Goal: Transaction & Acquisition: Purchase product/service

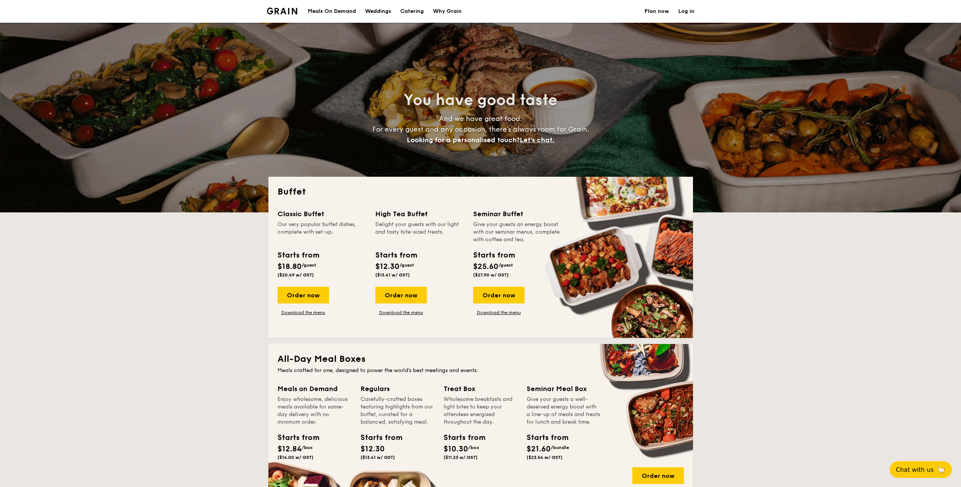
select select
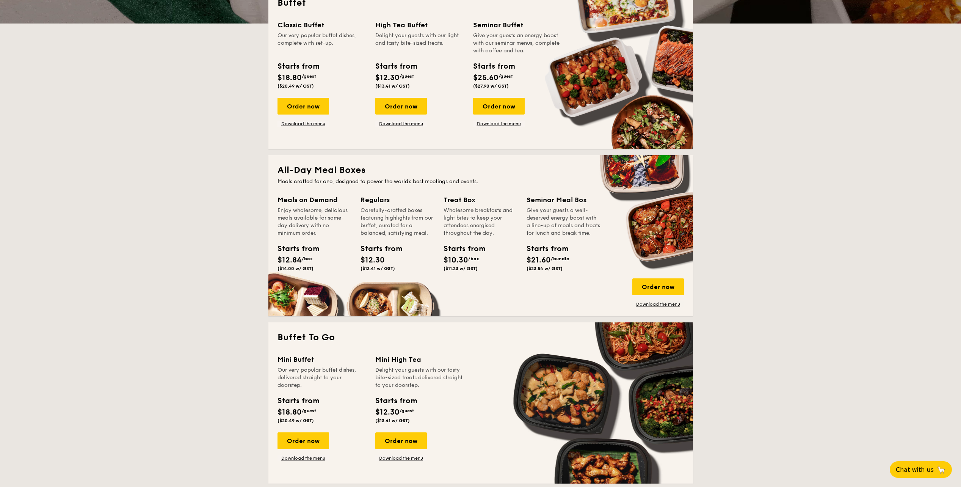
scroll to position [189, 0]
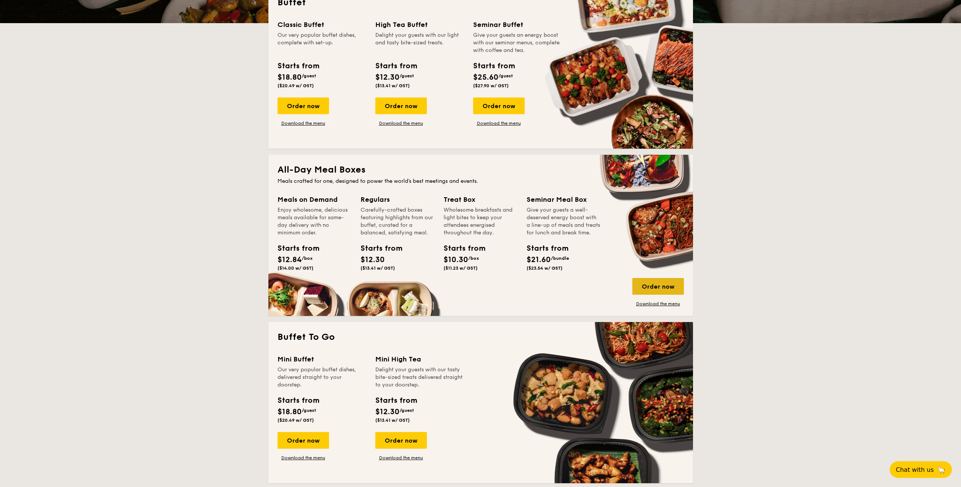
click at [664, 286] on div "Order now" at bounding box center [659, 286] width 52 height 17
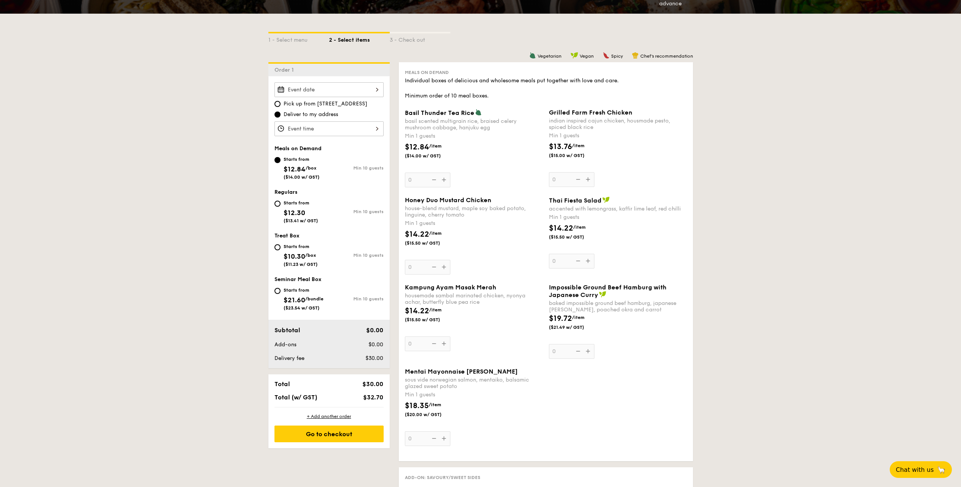
scroll to position [151, 0]
click at [276, 206] on input "Starts from $12.30 ($13.41 w/ GST) Min 10 guests" at bounding box center [278, 204] width 6 height 6
radio input "true"
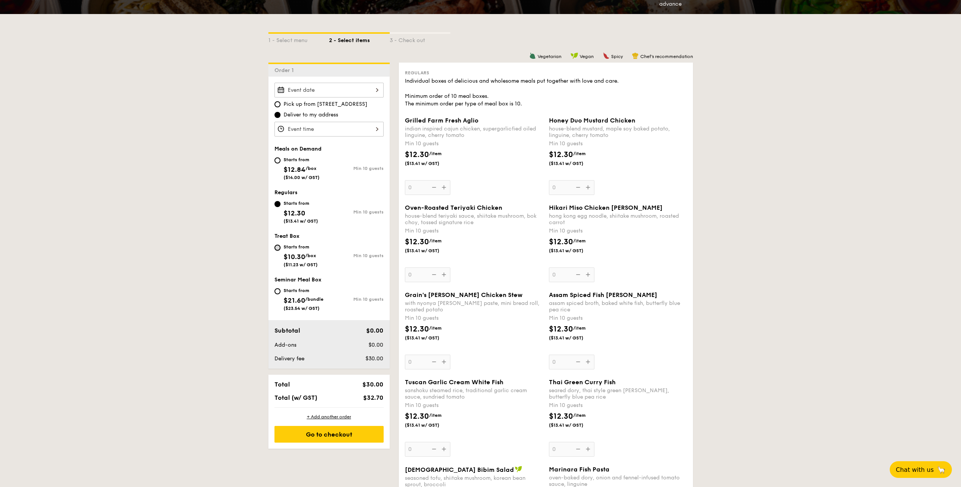
click at [276, 248] on input "Starts from $10.30 /box ($11.23 w/ GST) Min 10 guests" at bounding box center [278, 248] width 6 height 6
radio input "true"
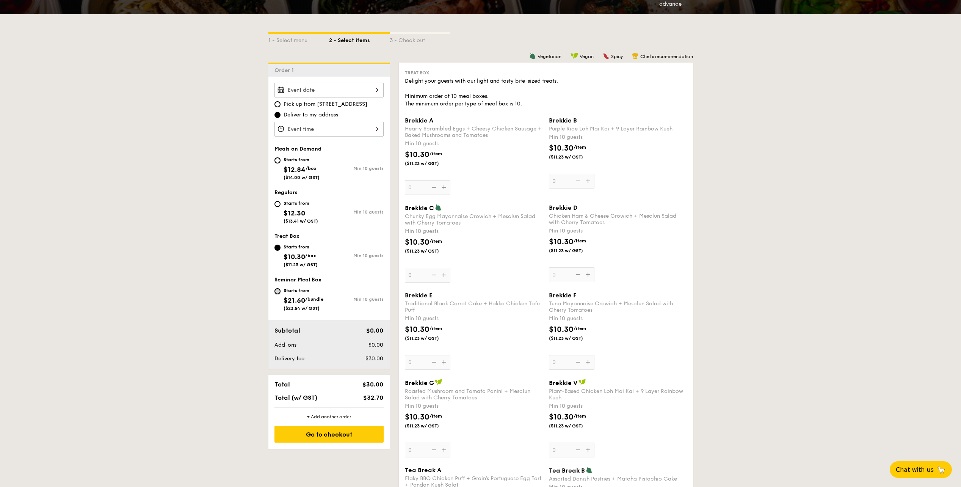
click at [278, 289] on input "Starts from $21.60 /bundle ($23.54 w/ GST) Min 10 guests" at bounding box center [278, 291] width 6 height 6
radio input "true"
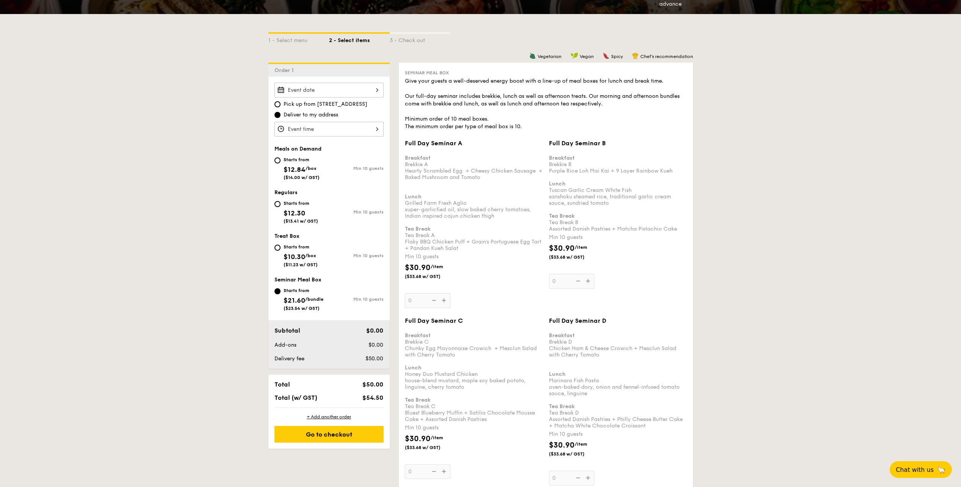
click at [278, 253] on div "Starts from $10.30 /box ($11.23 w/ GST)" at bounding box center [302, 254] width 55 height 25
click at [278, 251] on input "Starts from $10.30 /box ($11.23 w/ GST) Min 10 guests" at bounding box center [278, 248] width 6 height 6
radio input "true"
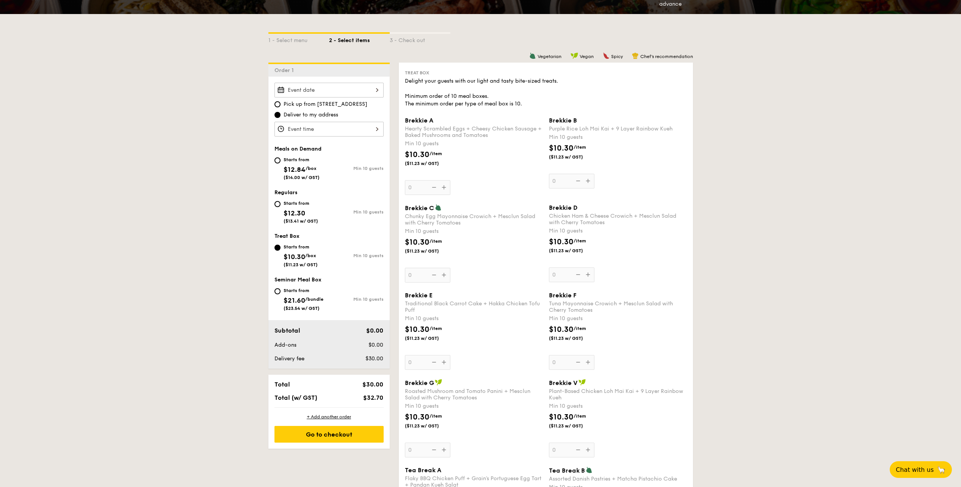
click at [283, 206] on div "Starts from $12.30 ($13.41 w/ GST)" at bounding box center [302, 211] width 55 height 25
click at [281, 206] on input "Starts from $12.30 ($13.41 w/ GST) Min 10 guests" at bounding box center [278, 204] width 6 height 6
radio input "true"
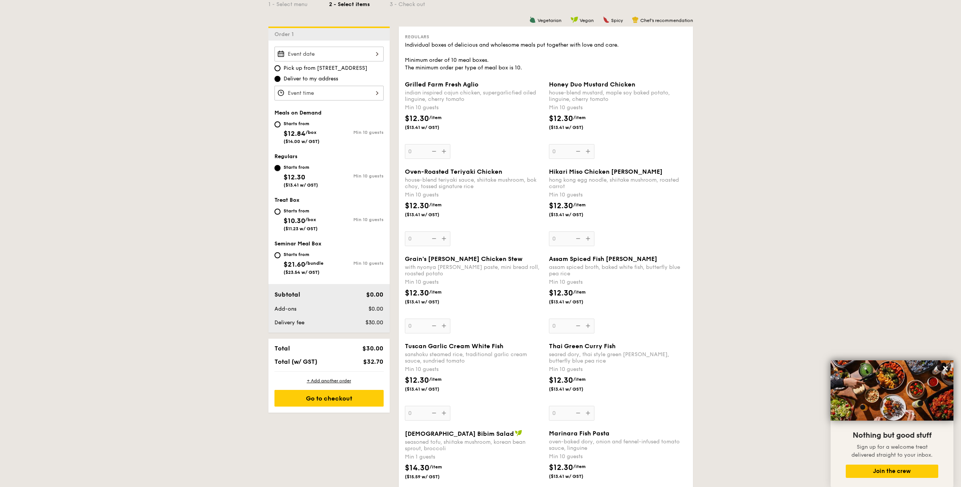
scroll to position [188, 0]
click at [443, 237] on div "Oven-Roasted Teriyaki Chicken house-blend teriyaki sauce, shiitake mushroom, bo…" at bounding box center [474, 207] width 138 height 78
click at [443, 237] on input "0" at bounding box center [428, 238] width 46 height 15
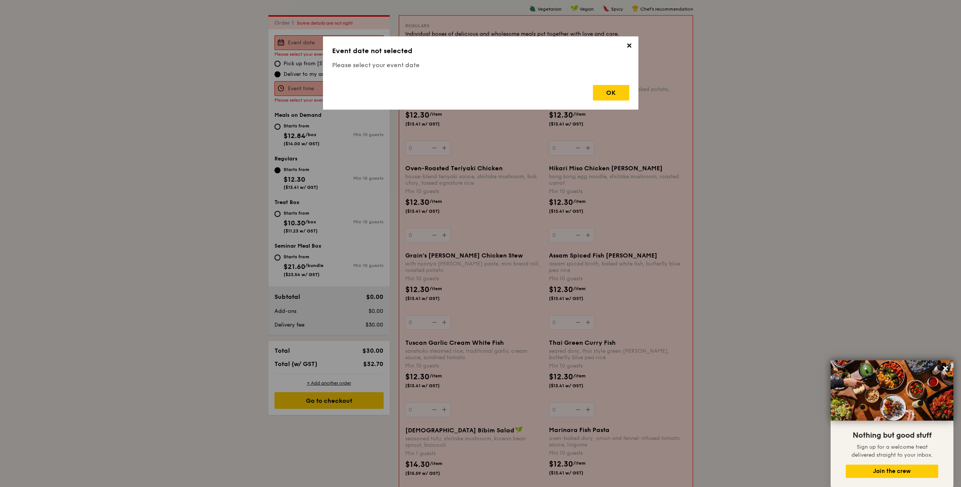
scroll to position [203, 0]
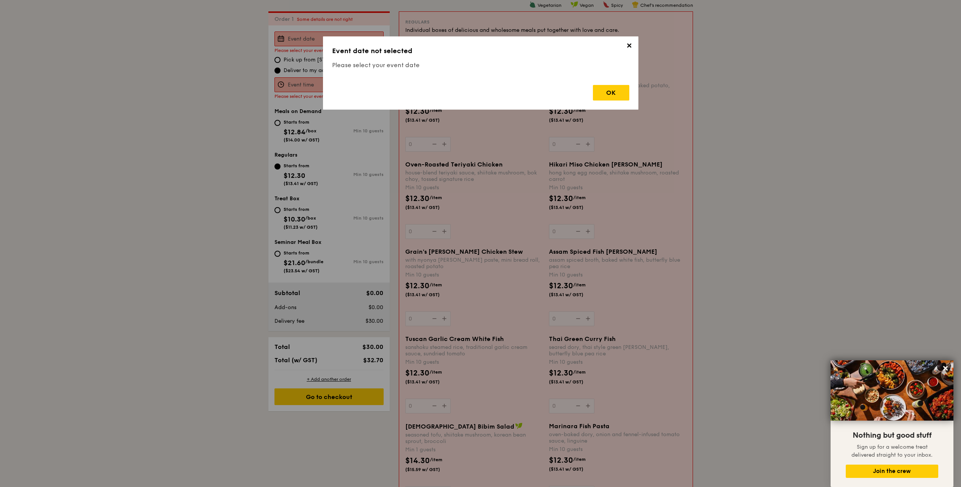
click at [631, 52] on span "✕" at bounding box center [629, 47] width 11 height 11
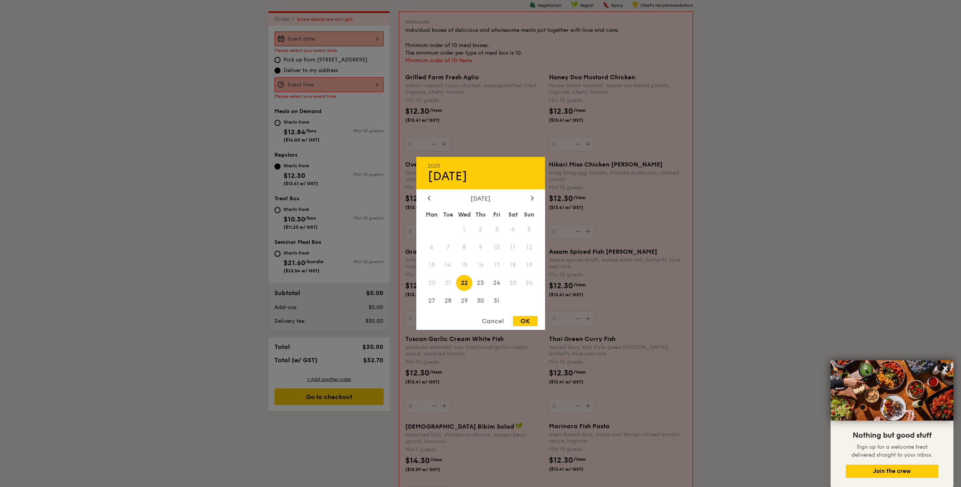
click at [315, 39] on div "2025 Oct 22 October 2025 Mon Tue Wed Thu Fri Sat Sun 1 2 3 4 5 6 7 8 9 10 11 12…" at bounding box center [329, 38] width 109 height 15
click at [532, 198] on icon at bounding box center [532, 197] width 3 height 5
click at [482, 251] on span "11" at bounding box center [481, 247] width 16 height 16
click at [529, 318] on div "OK" at bounding box center [525, 321] width 25 height 10
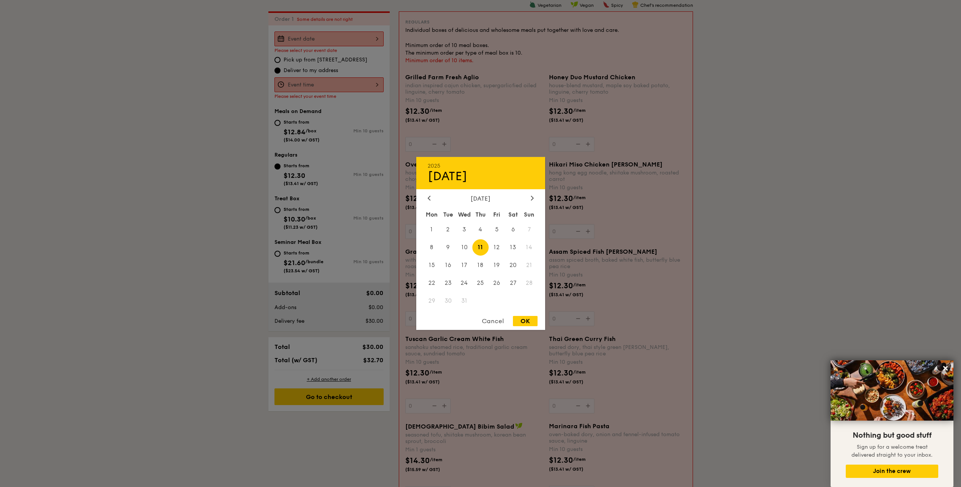
type input "Dec 11, 2025"
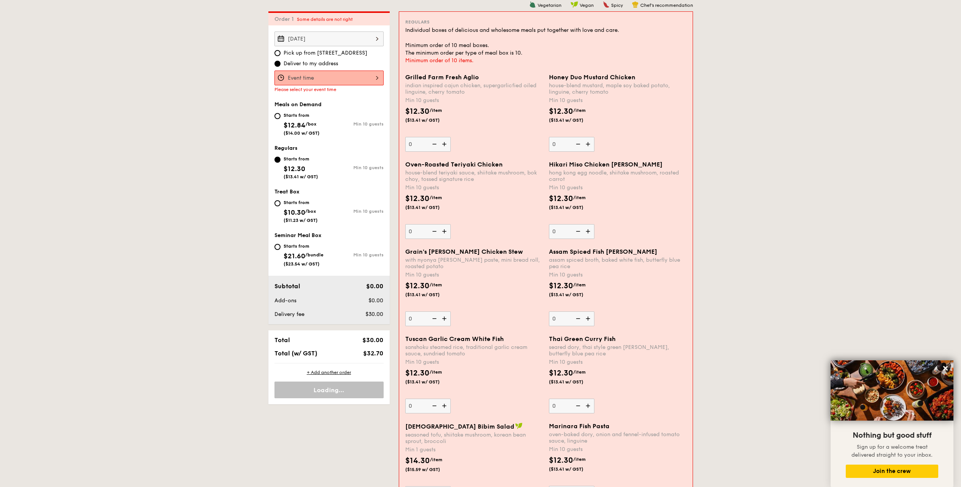
click at [341, 70] on div "Dec 11, 2025 Pick up from 5 Burn Road #05-01 Deliver to my address Please selec…" at bounding box center [329, 61] width 109 height 61
click at [344, 79] on div at bounding box center [329, 78] width 109 height 15
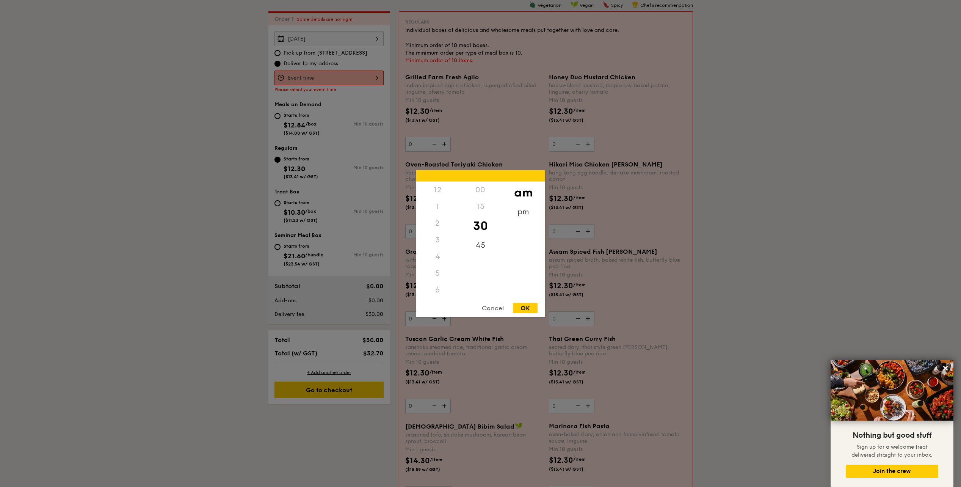
scroll to position [83, 0]
drag, startPoint x: 441, startPoint y: 205, endPoint x: 441, endPoint y: 236, distance: 31.1
click at [441, 236] on div "12 1 2 3 4 5 6 7 8 9 10 11" at bounding box center [437, 240] width 43 height 116
drag, startPoint x: 441, startPoint y: 236, endPoint x: 442, endPoint y: 263, distance: 27.3
click at [442, 263] on div "9" at bounding box center [437, 256] width 43 height 17
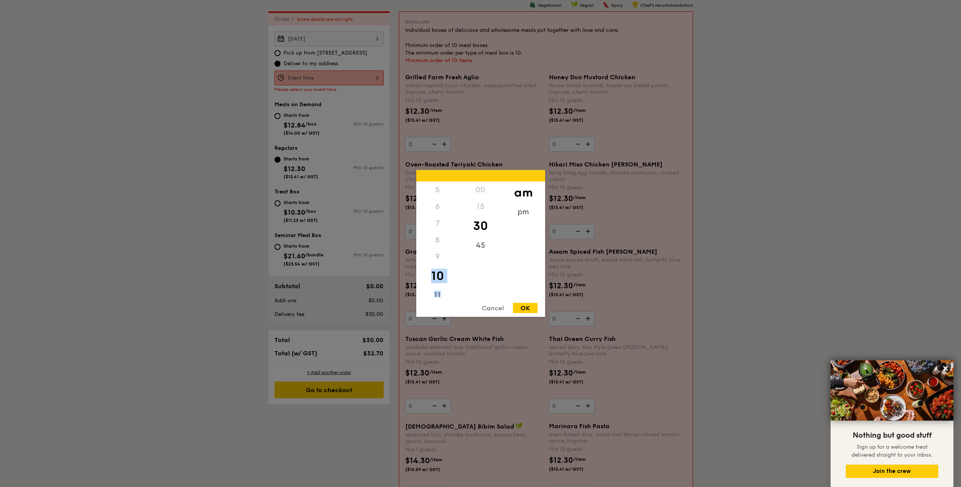
drag, startPoint x: 440, startPoint y: 287, endPoint x: 440, endPoint y: 265, distance: 22.0
click at [440, 265] on div "12 1 2 3 4 5 6 7 8 9 10 11" at bounding box center [437, 240] width 43 height 116
drag, startPoint x: 440, startPoint y: 265, endPoint x: 445, endPoint y: 292, distance: 27.3
click at [442, 295] on div "11" at bounding box center [437, 298] width 43 height 22
click at [523, 214] on div "pm" at bounding box center [523, 215] width 43 height 22
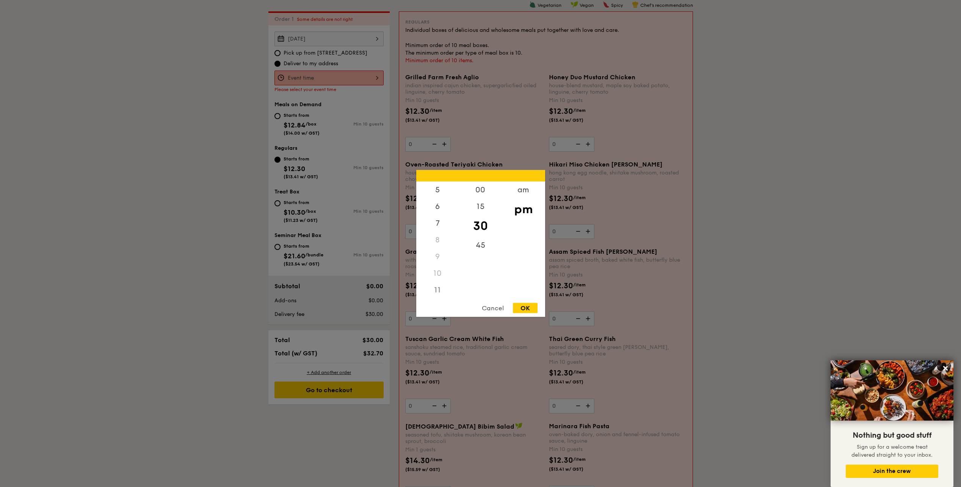
click at [440, 289] on div "11" at bounding box center [437, 290] width 43 height 17
click at [435, 291] on div "11" at bounding box center [437, 290] width 43 height 17
click at [440, 275] on div "10" at bounding box center [437, 273] width 43 height 17
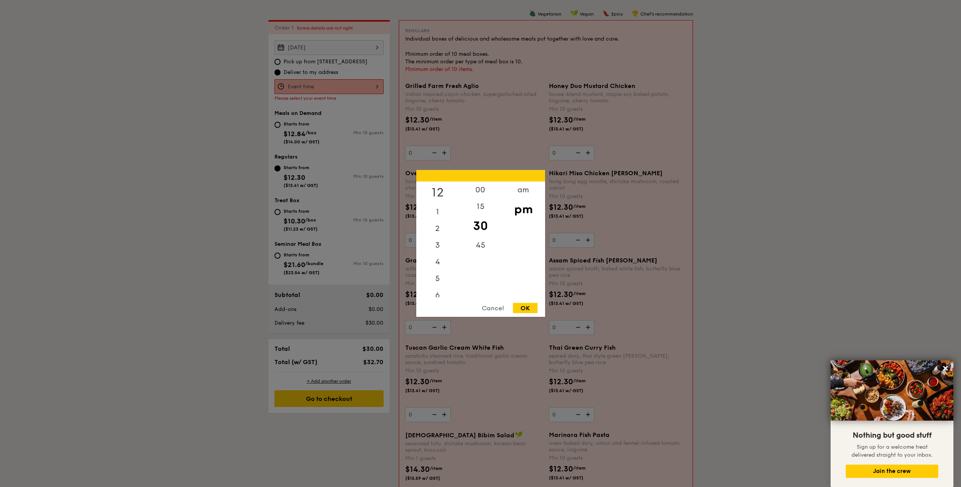
scroll to position [193, 0]
click at [439, 190] on div "12" at bounding box center [437, 193] width 43 height 22
click at [436, 195] on div "12" at bounding box center [437, 193] width 43 height 22
click at [487, 188] on div "00" at bounding box center [480, 193] width 43 height 22
click at [526, 310] on div "OK" at bounding box center [525, 308] width 25 height 10
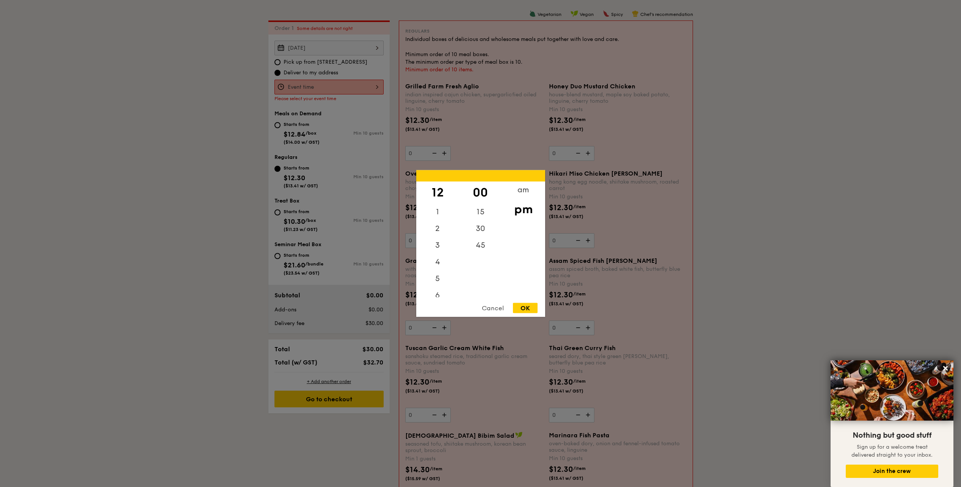
type input "12:00PM"
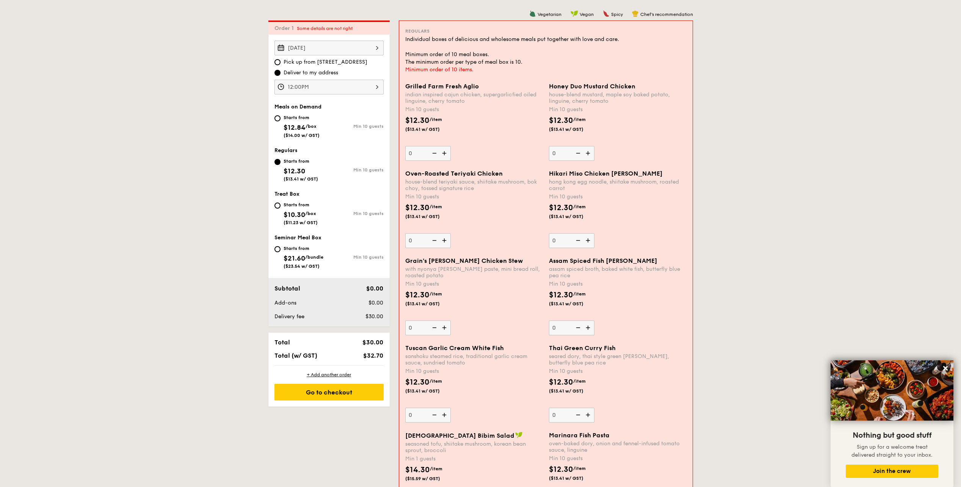
click at [945, 370] on icon at bounding box center [945, 368] width 7 height 7
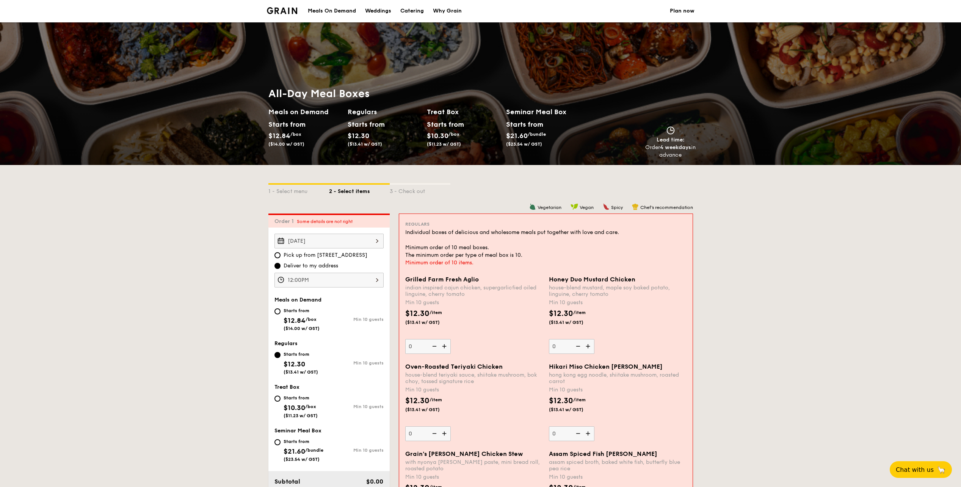
scroll to position [0, 0]
click at [295, 10] on img at bounding box center [282, 11] width 31 height 7
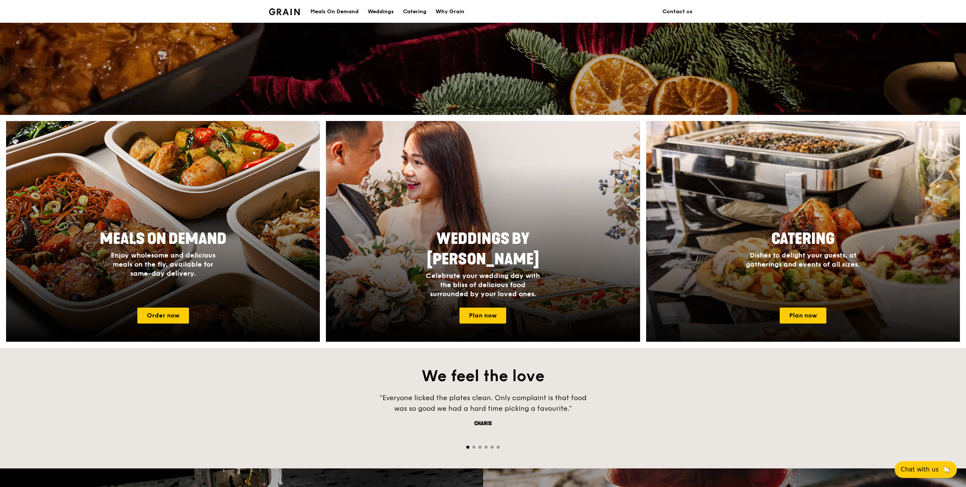
scroll to position [189, 0]
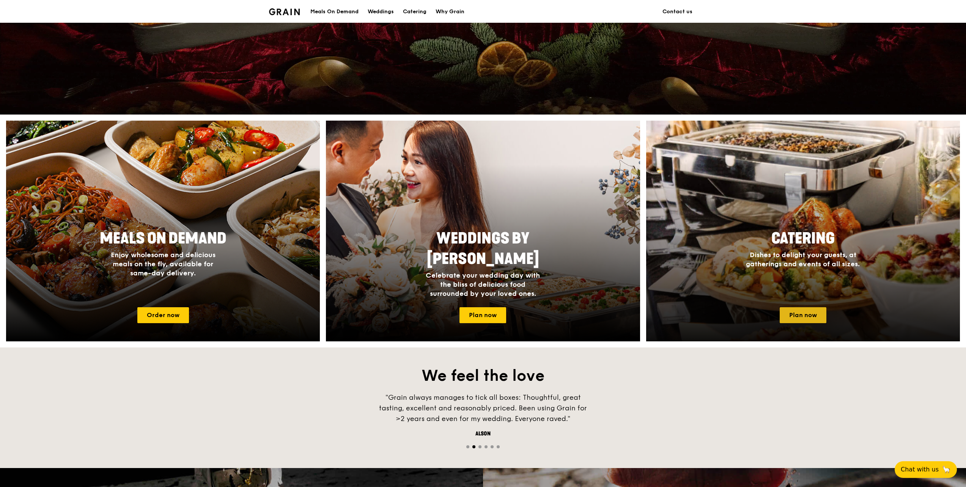
click at [788, 318] on link "Plan now" at bounding box center [802, 315] width 47 height 16
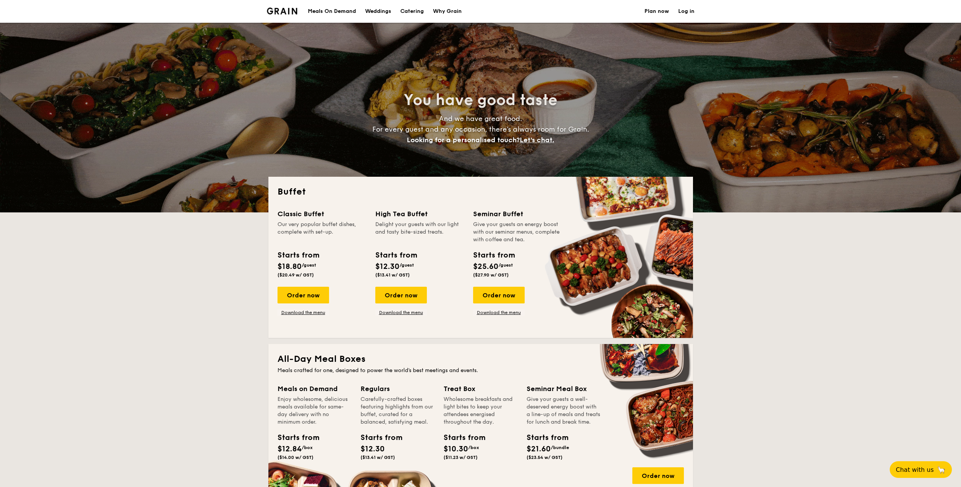
select select
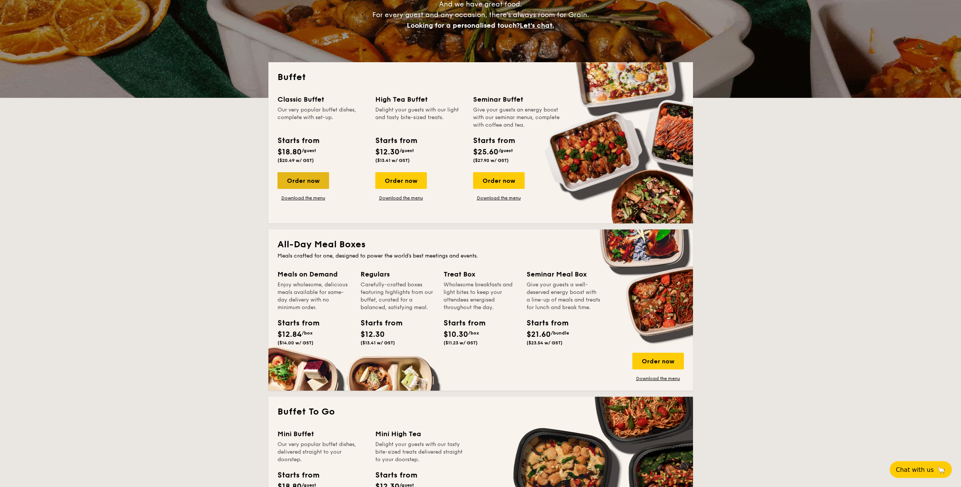
scroll to position [114, 0]
click at [311, 188] on div "Order now" at bounding box center [304, 181] width 52 height 17
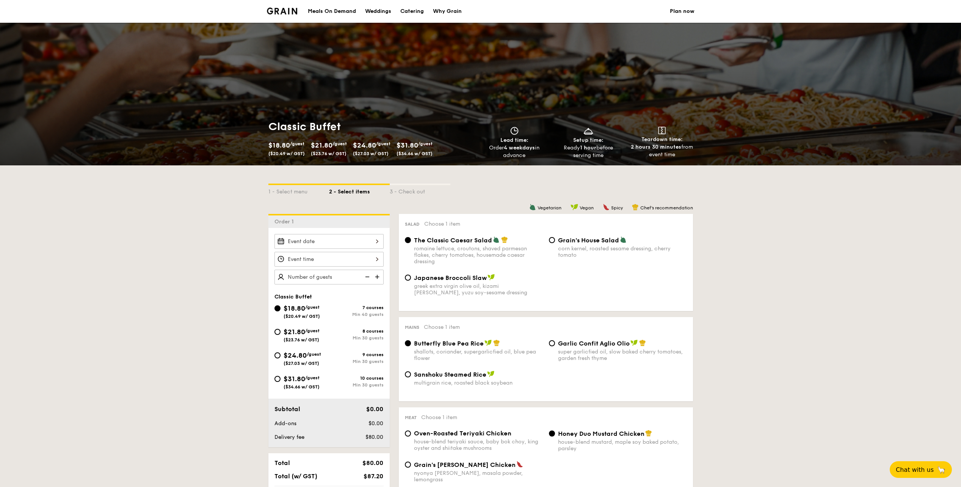
click at [381, 277] on img at bounding box center [377, 277] width 11 height 14
type input "40 guests"
click at [366, 276] on img at bounding box center [366, 277] width 11 height 14
click at [368, 278] on img at bounding box center [366, 277] width 11 height 14
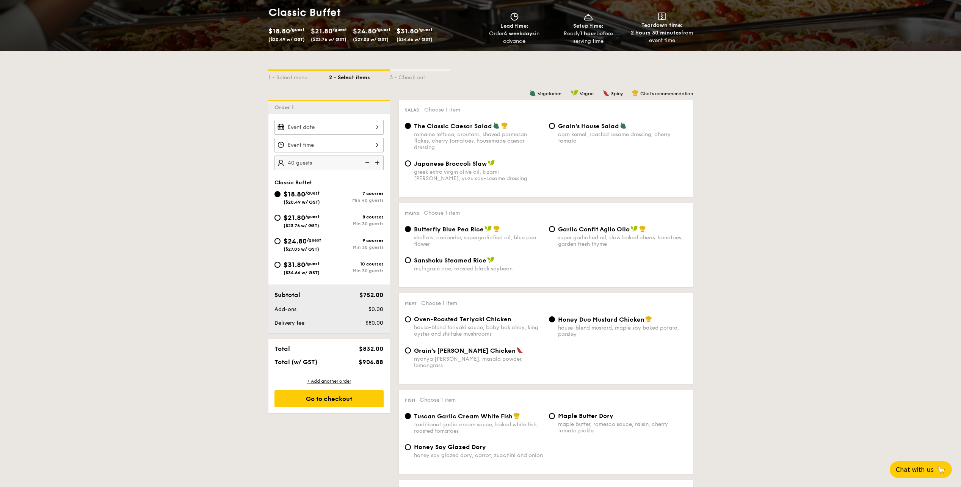
select select
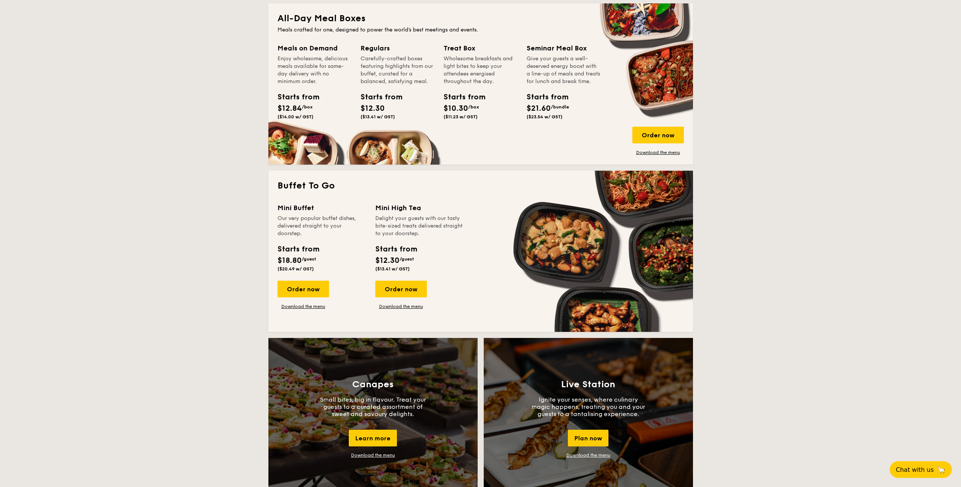
scroll to position [341, 0]
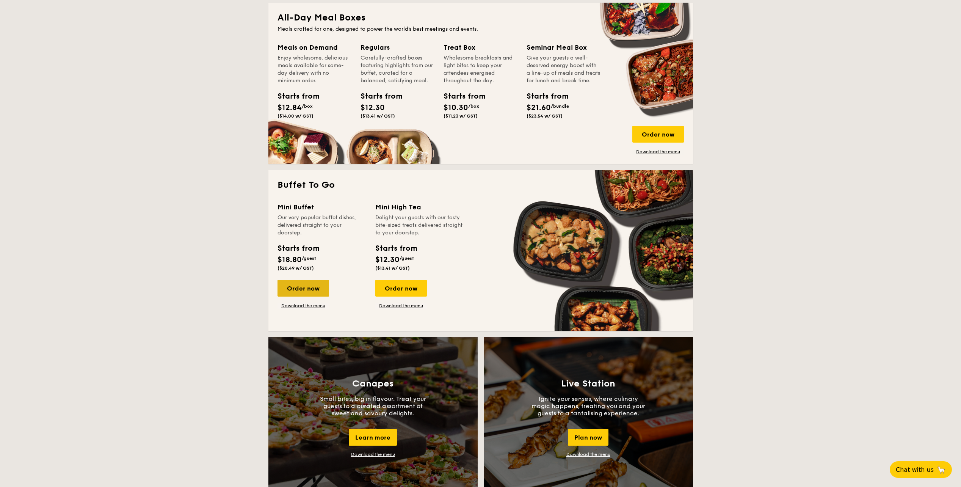
click at [306, 288] on div "Order now" at bounding box center [304, 288] width 52 height 17
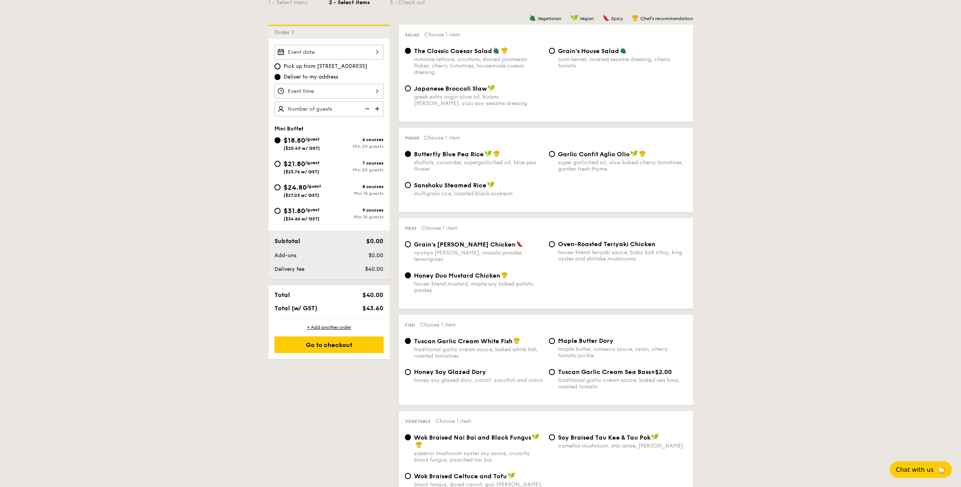
scroll to position [190, 0]
click at [304, 165] on span "$21.80" at bounding box center [295, 163] width 22 height 8
click at [281, 165] on input "$21.80 /guest ($23.76 w/ GST) 7 courses Min 20 guests" at bounding box center [278, 163] width 6 height 6
radio input "true"
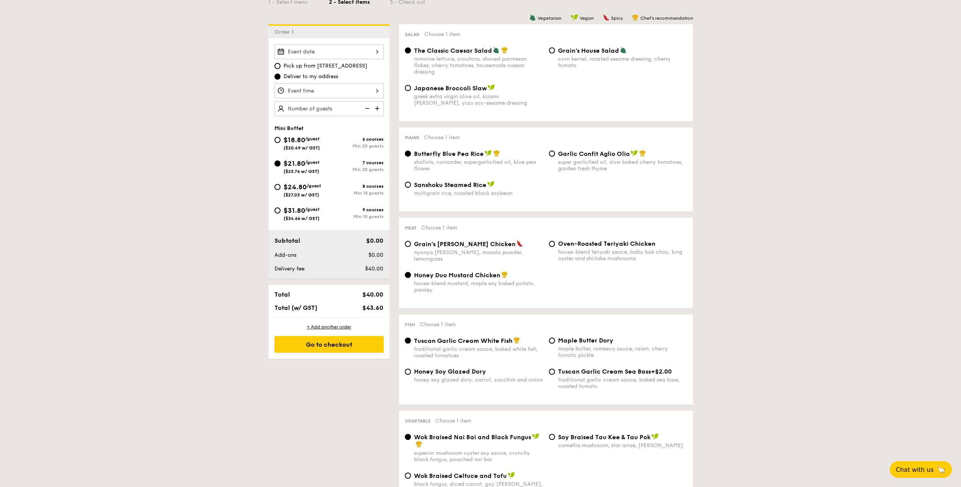
radio input "true"
radio input "false"
radio input "true"
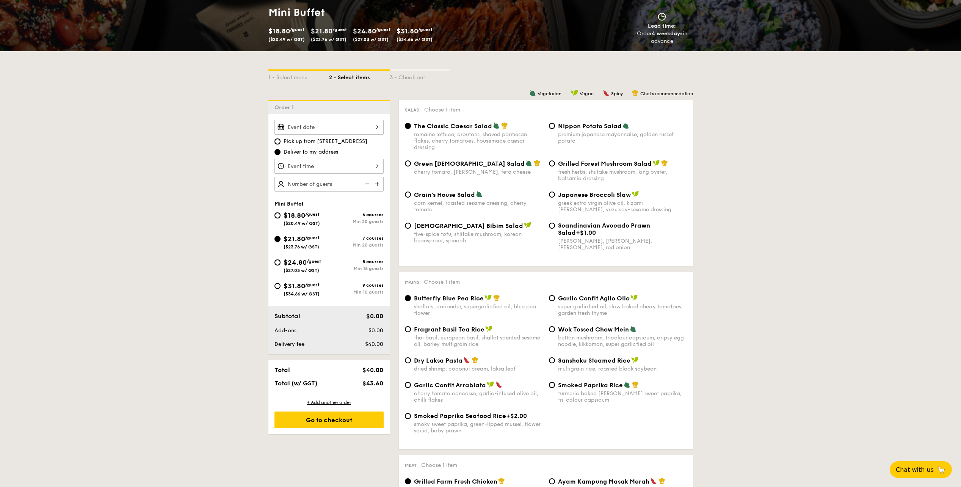
scroll to position [114, 0]
click at [308, 216] on span "/guest" at bounding box center [312, 214] width 14 height 5
click at [281, 216] on input "$18.80 /guest ($20.49 w/ GST) 6 courses Min 20 guests" at bounding box center [278, 216] width 6 height 6
radio input "true"
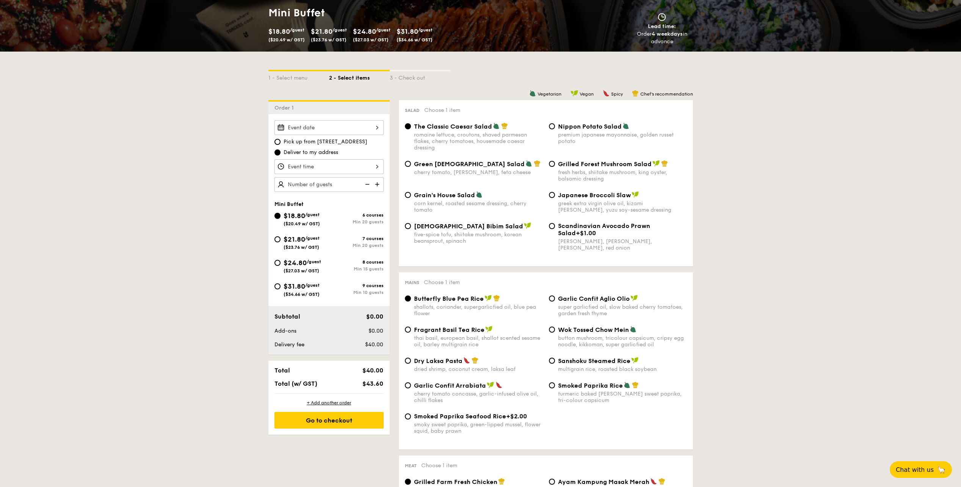
radio input "true"
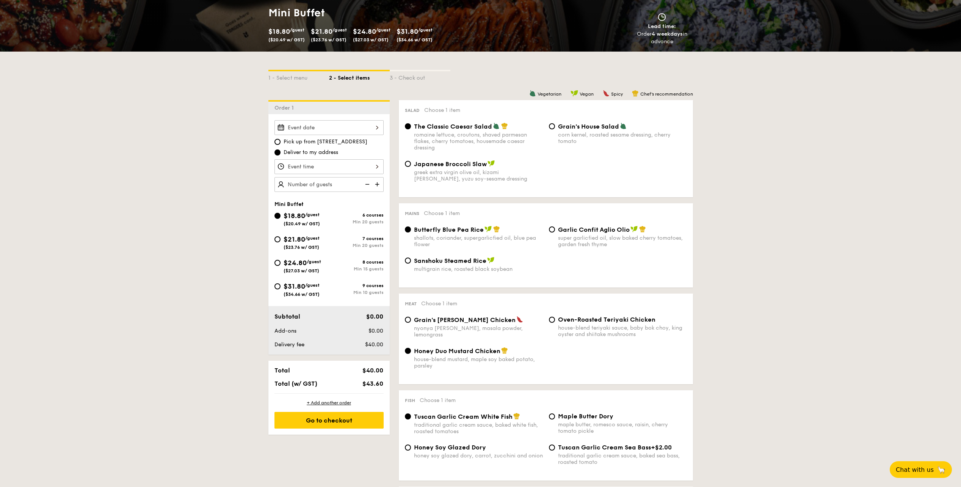
click at [373, 127] on div at bounding box center [329, 127] width 109 height 15
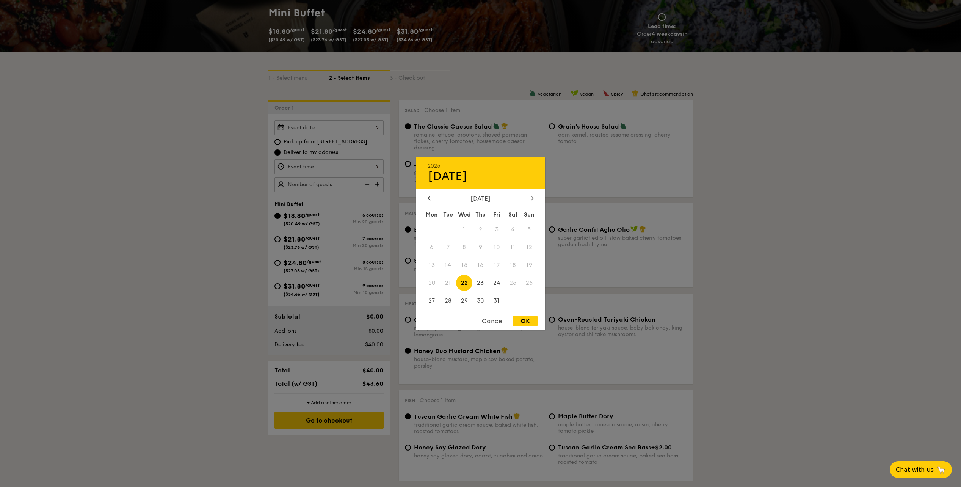
click at [531, 197] on icon at bounding box center [532, 197] width 3 height 5
click at [434, 196] on div "February 2026" at bounding box center [481, 198] width 106 height 7
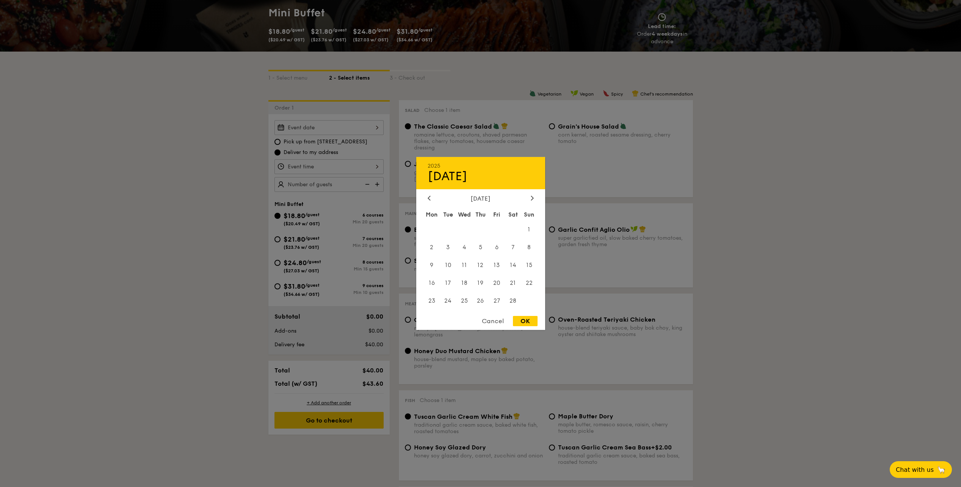
click at [434, 196] on div "February 2026" at bounding box center [481, 198] width 106 height 7
drag, startPoint x: 434, startPoint y: 196, endPoint x: 430, endPoint y: 198, distance: 4.4
click at [430, 198] on icon at bounding box center [429, 197] width 3 height 5
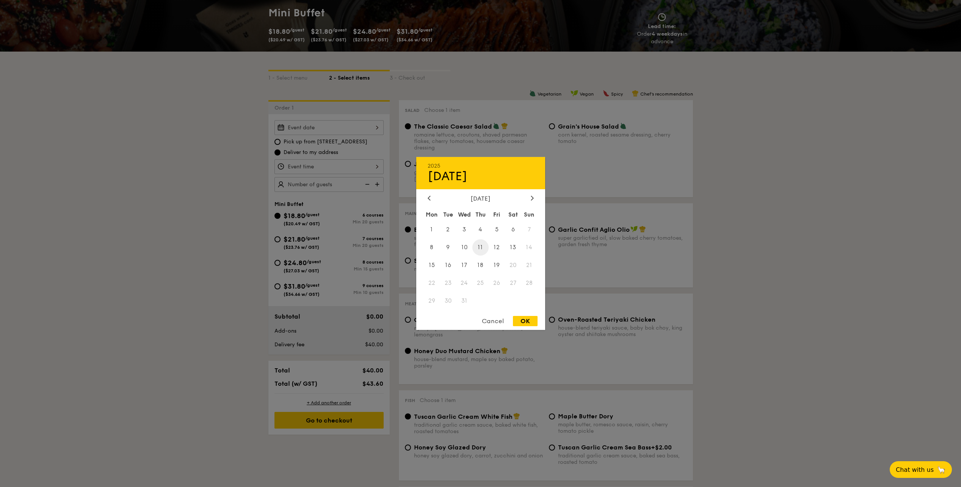
click at [482, 245] on span "11" at bounding box center [481, 247] width 16 height 16
click at [528, 319] on div "OK" at bounding box center [525, 321] width 25 height 10
type input "Dec 11, 2025"
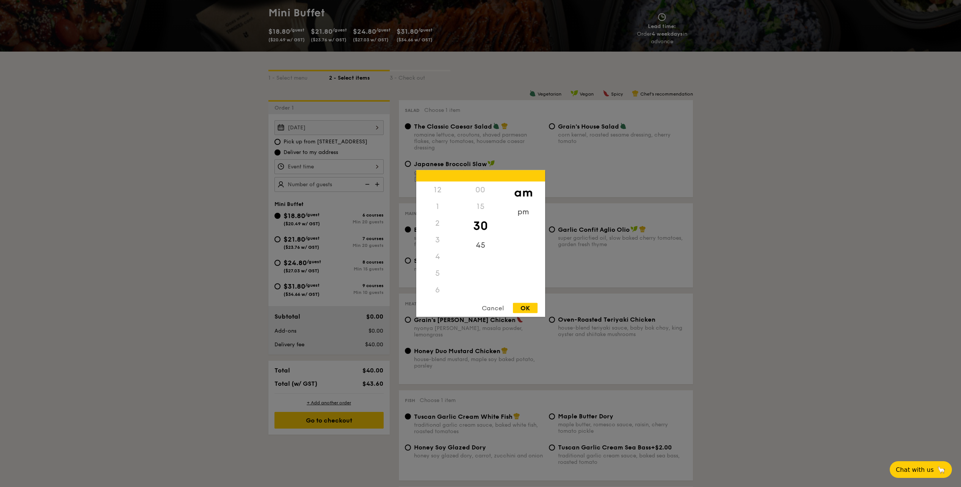
click at [333, 168] on div "12 1 2 3 4 5 6 7 8 9 10 11 00 15 30 45 am pm Cancel OK" at bounding box center [329, 166] width 109 height 15
click at [438, 192] on div "5" at bounding box center [437, 190] width 43 height 17
click at [438, 186] on div "5" at bounding box center [437, 190] width 43 height 17
click at [438, 189] on div "5" at bounding box center [437, 190] width 43 height 17
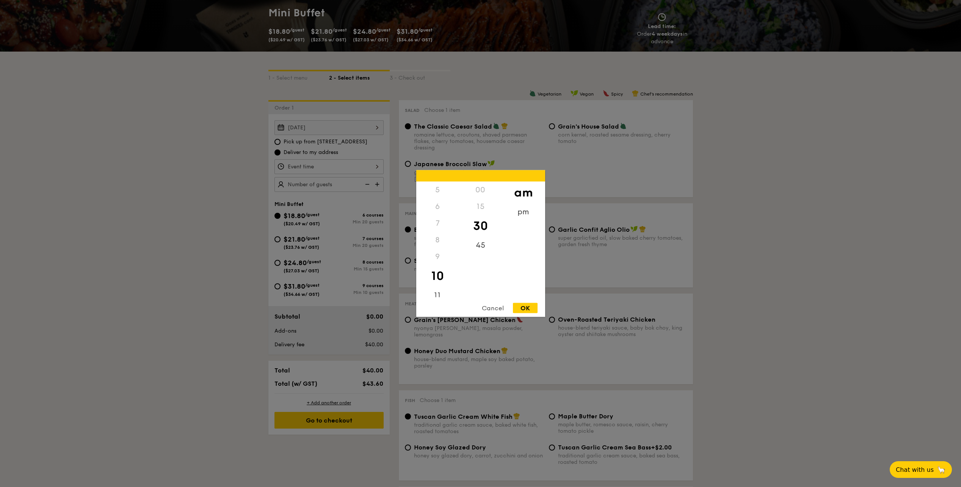
click at [435, 205] on div "6" at bounding box center [437, 206] width 43 height 17
click at [435, 211] on div "6" at bounding box center [437, 206] width 43 height 17
click at [437, 209] on div "6" at bounding box center [437, 206] width 43 height 17
click at [523, 213] on div "pm" at bounding box center [523, 215] width 43 height 22
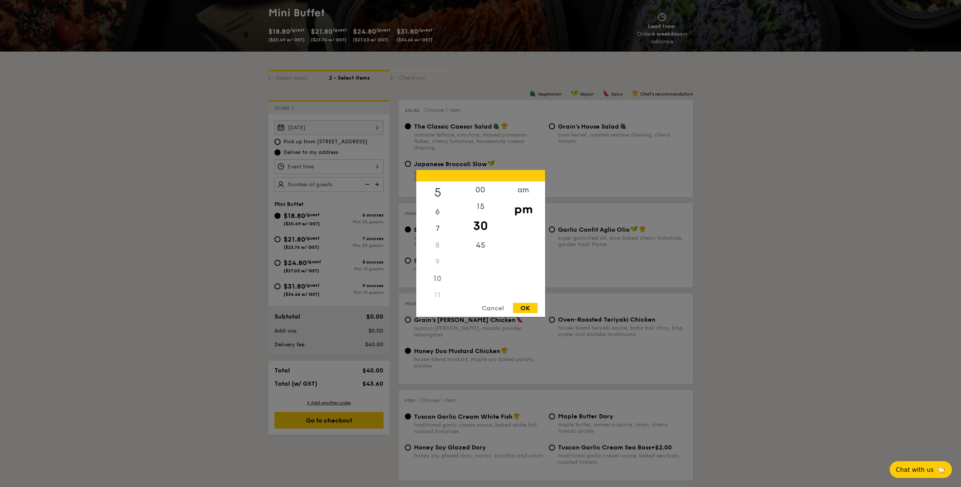
click at [439, 190] on div "5" at bounding box center [437, 193] width 43 height 22
click at [520, 310] on div "OK" at bounding box center [525, 308] width 25 height 10
type input "5:30PM"
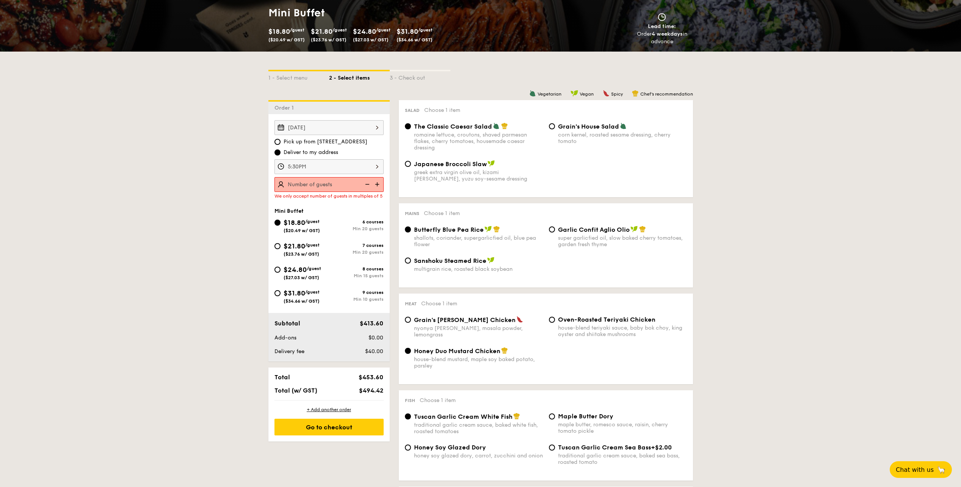
click at [379, 186] on img at bounding box center [377, 184] width 11 height 14
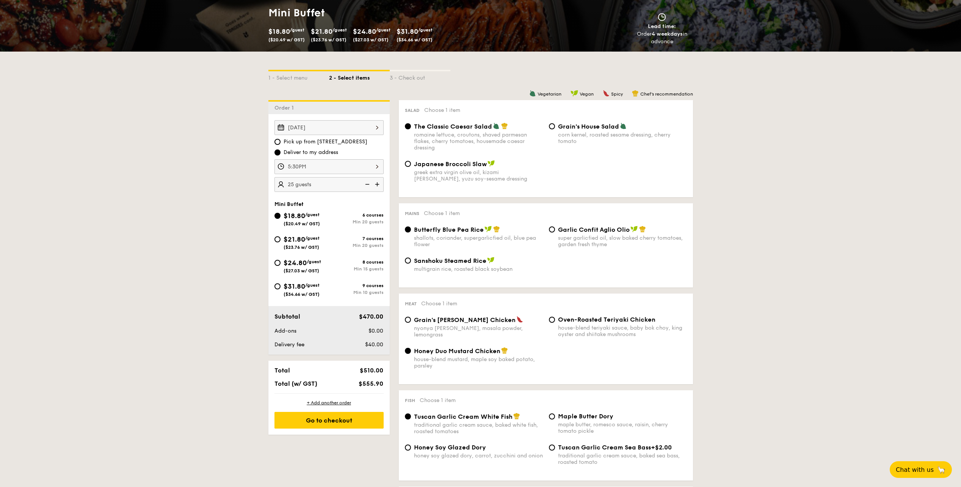
click at [366, 184] on img at bounding box center [366, 184] width 11 height 14
type input "20 guests"
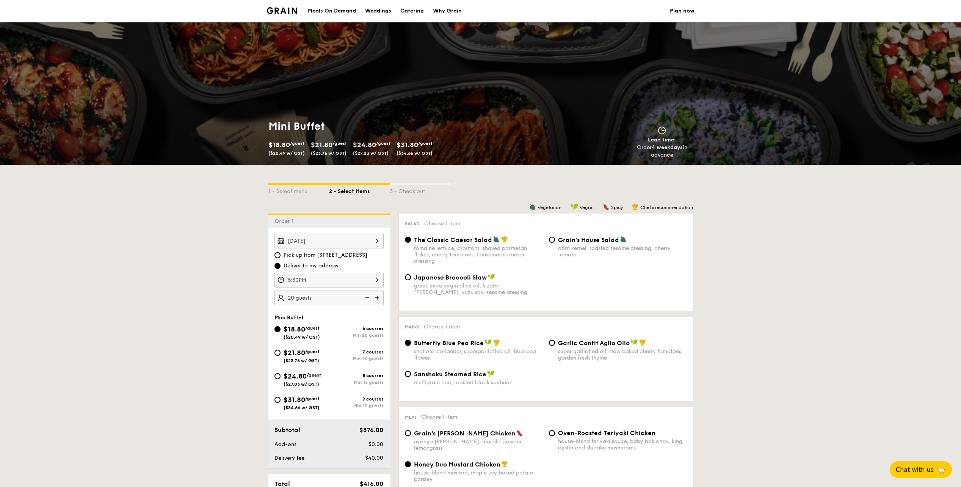
scroll to position [0, 0]
click at [276, 10] on img at bounding box center [282, 11] width 31 height 7
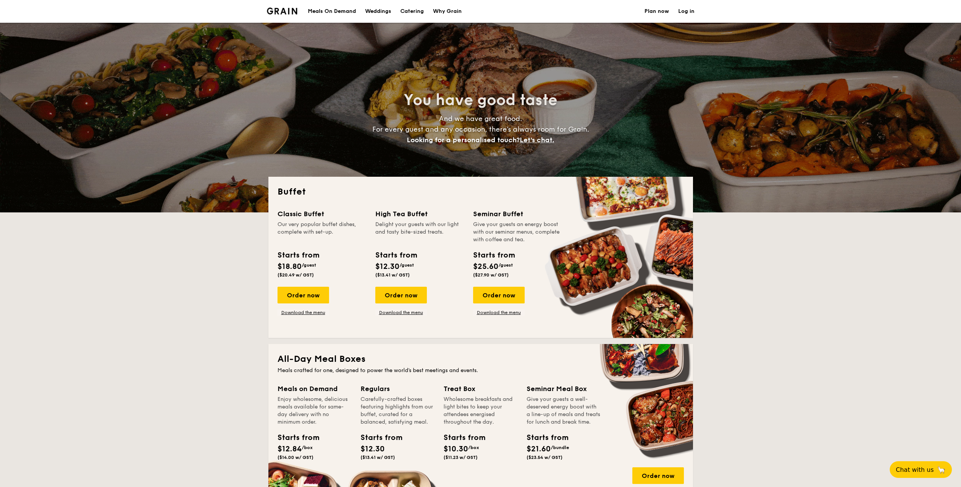
select select
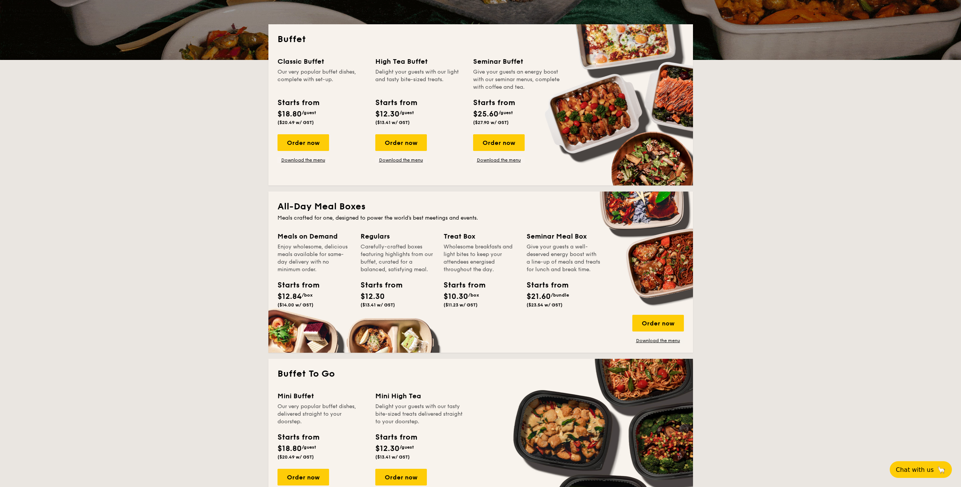
scroll to position [152, 0]
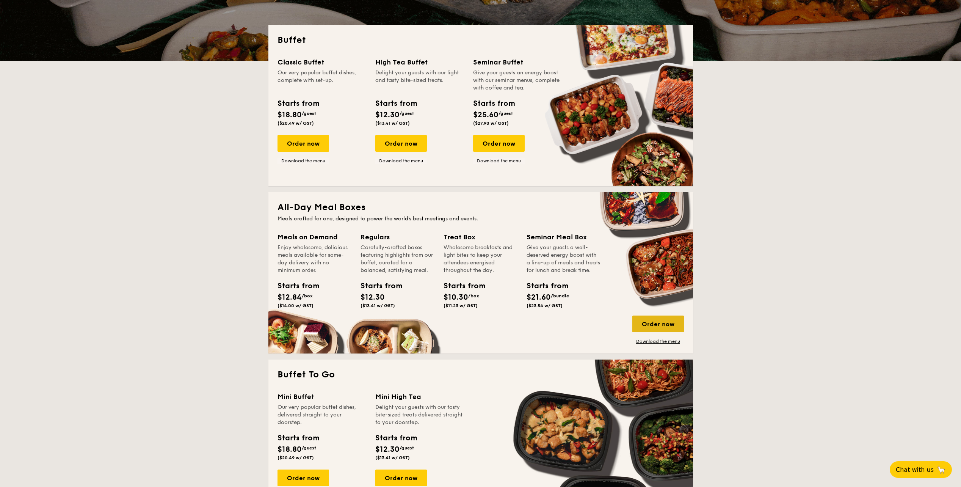
click at [644, 324] on div "Order now" at bounding box center [659, 324] width 52 height 17
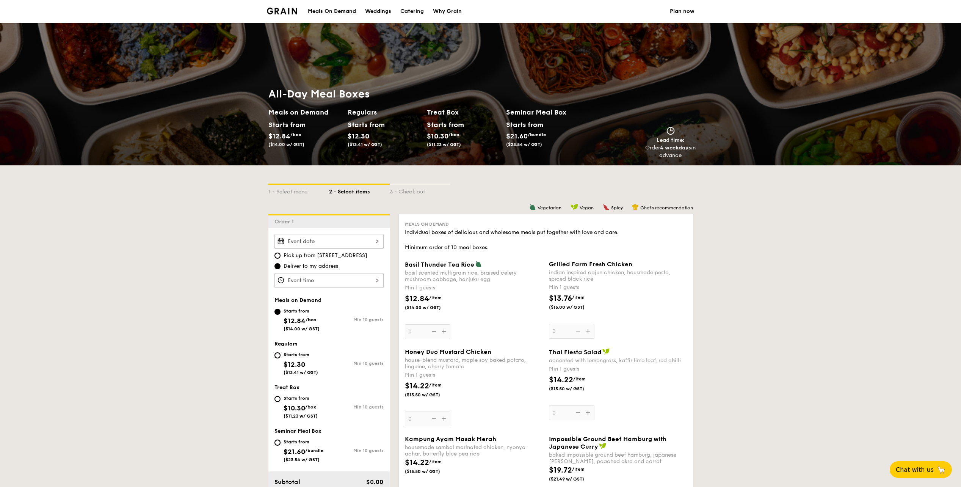
click at [289, 356] on div "Starts from" at bounding box center [301, 355] width 35 height 6
click at [281, 356] on input "Starts from $12.30 ($13.41 w/ GST) Min 10 guests" at bounding box center [278, 355] width 6 height 6
radio input "true"
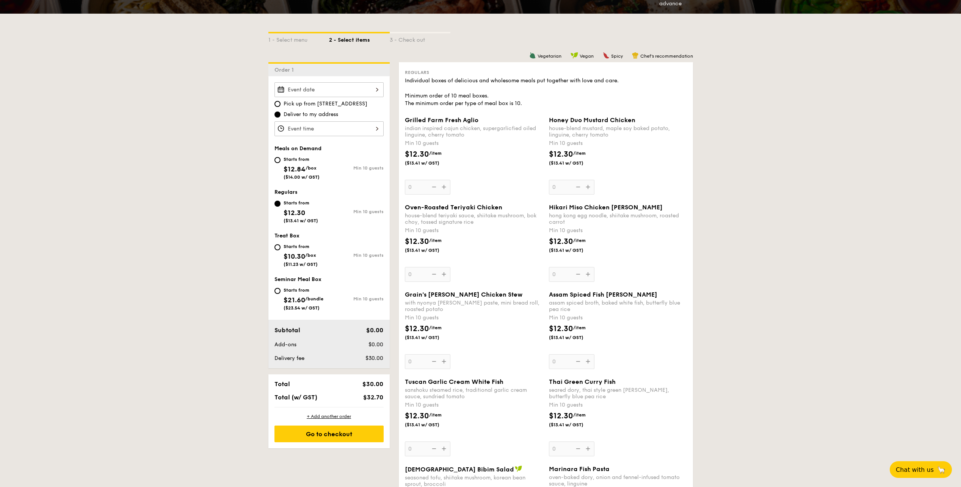
select select
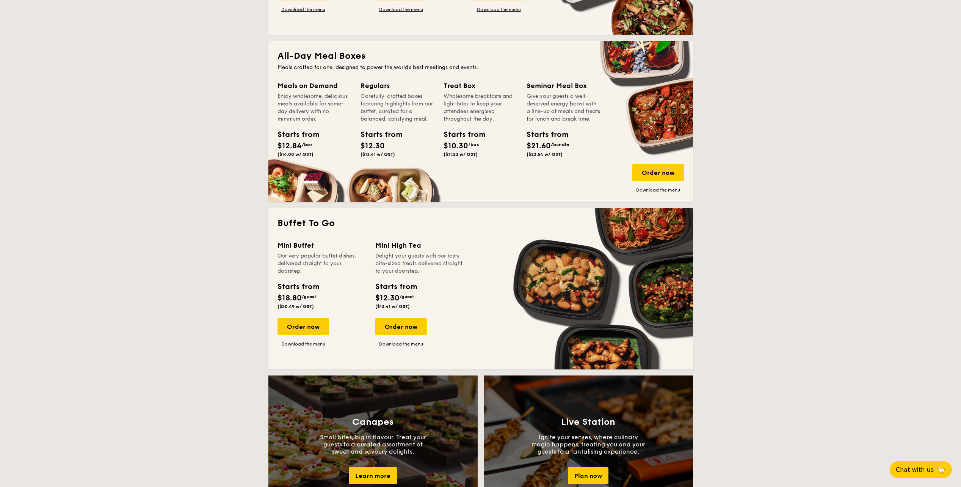
scroll to position [303, 0]
click at [319, 330] on div "Order now" at bounding box center [304, 326] width 52 height 17
